Goal: Task Accomplishment & Management: Use online tool/utility

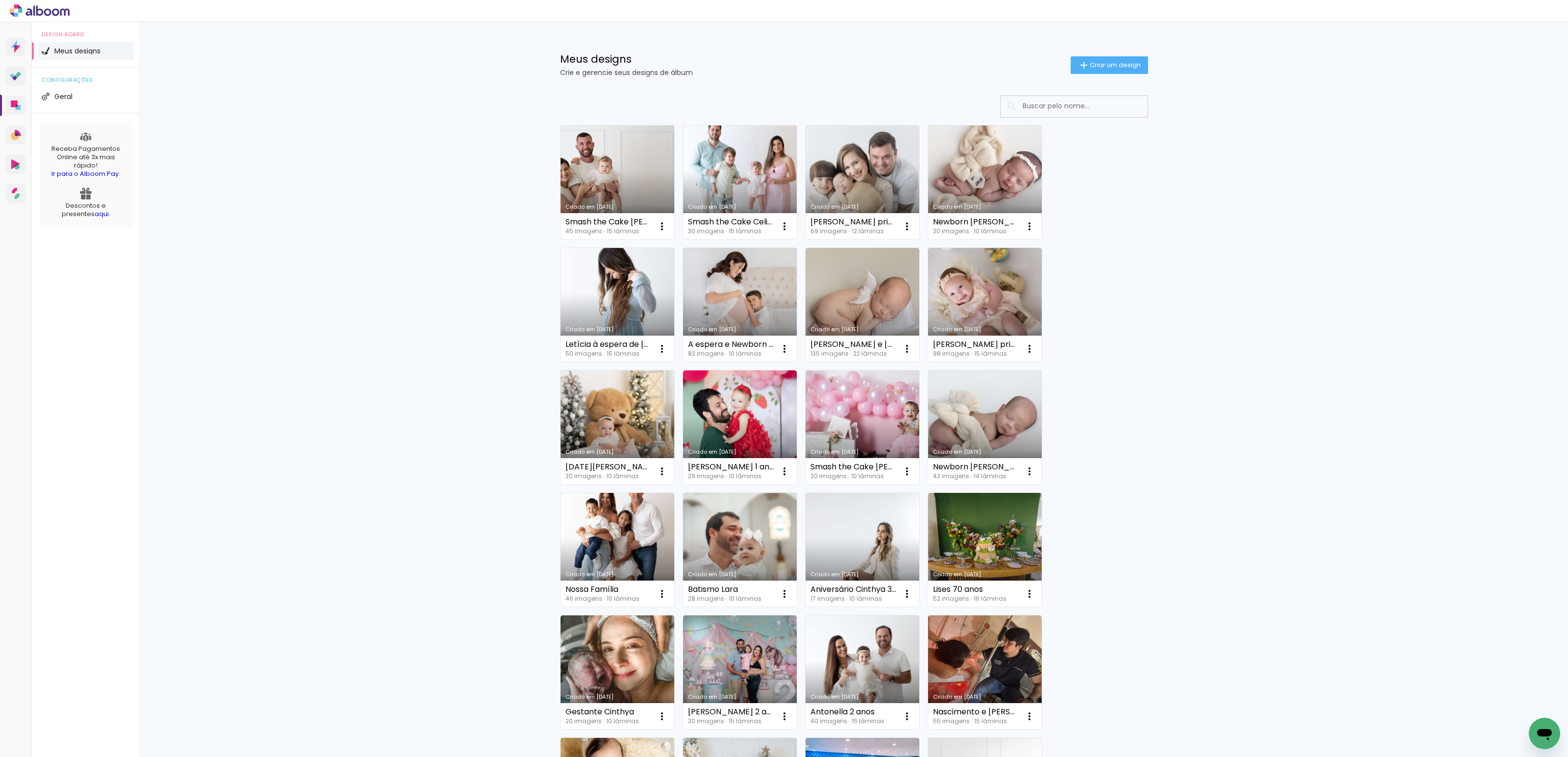
click at [590, 281] on link "Criado em [DATE]" at bounding box center [617, 304] width 114 height 114
